Goal: Navigation & Orientation: Find specific page/section

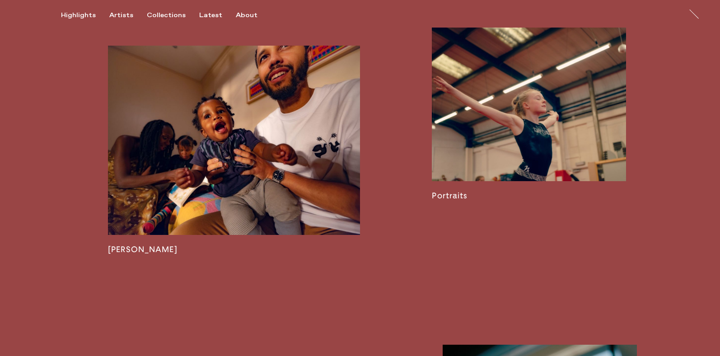
scroll to position [1422, 0]
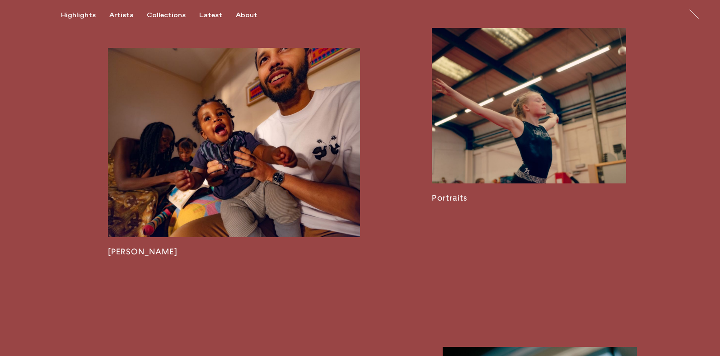
click at [514, 167] on link at bounding box center [529, 115] width 194 height 175
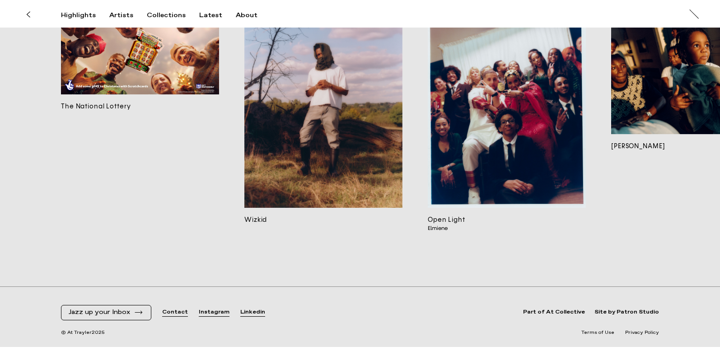
scroll to position [0, 0]
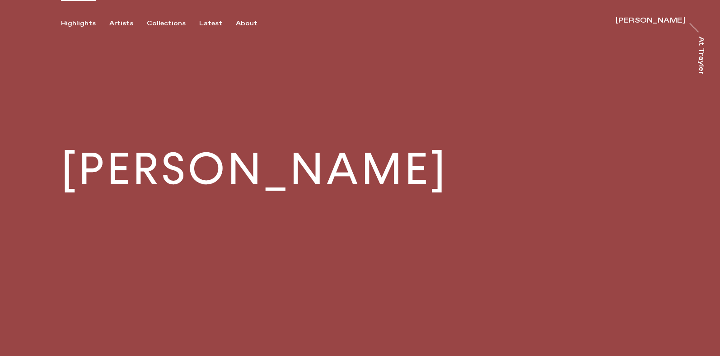
click at [96, 23] on div "Highlights" at bounding box center [78, 23] width 35 height 8
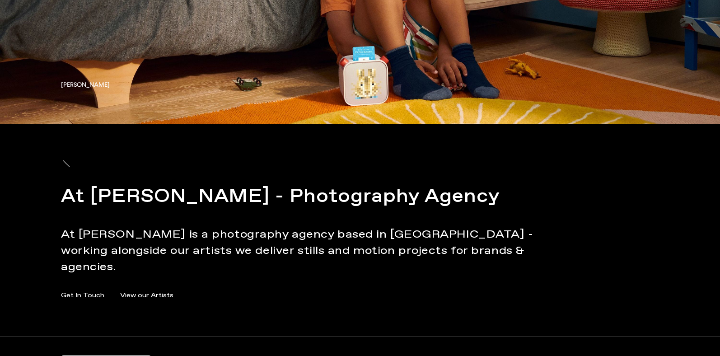
scroll to position [4986, 0]
